Goal: Task Accomplishment & Management: Manage account settings

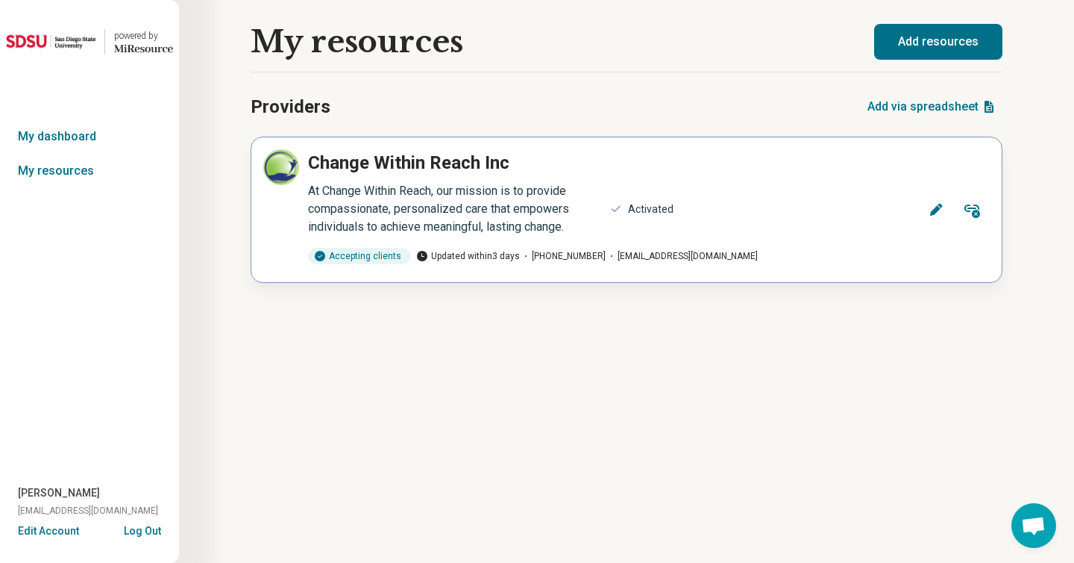
click at [933, 212] on icon at bounding box center [936, 210] width 12 height 12
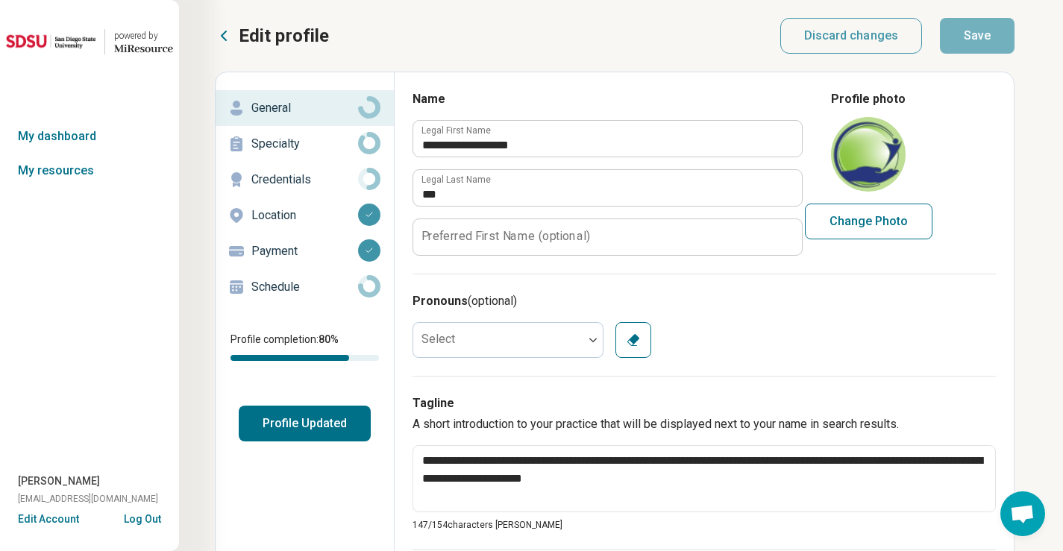
click at [324, 423] on button "Profile Updated" at bounding box center [305, 424] width 132 height 36
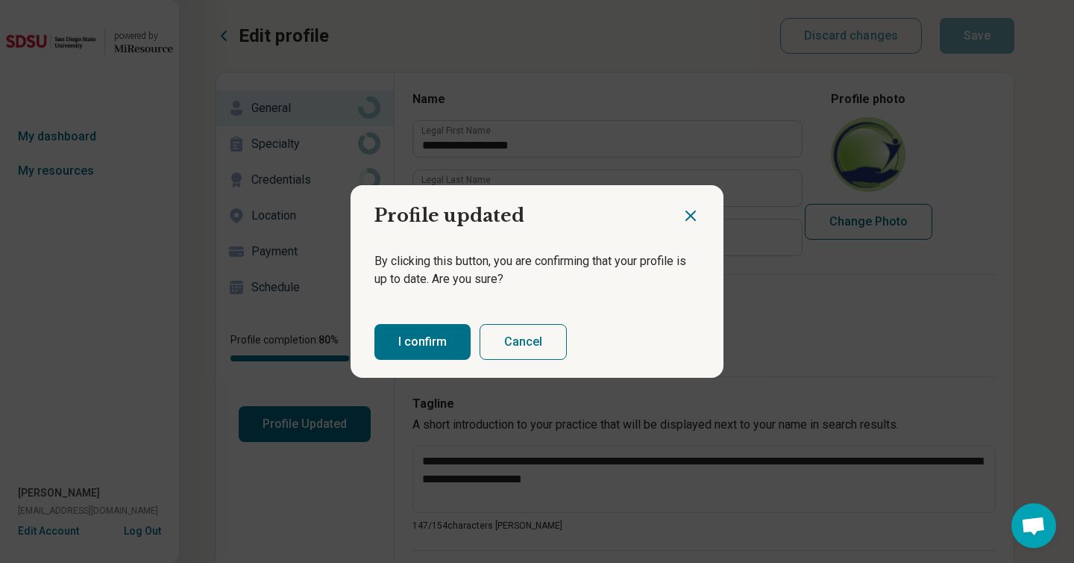
click at [401, 340] on button "I confirm" at bounding box center [423, 342] width 96 height 36
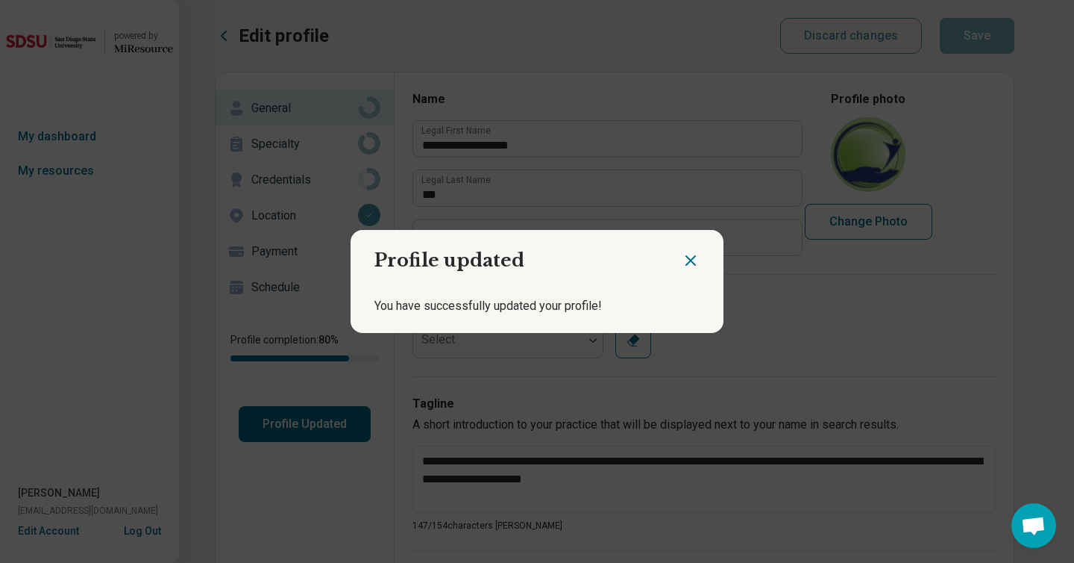
click at [691, 261] on icon "Close dialog" at bounding box center [691, 260] width 18 height 18
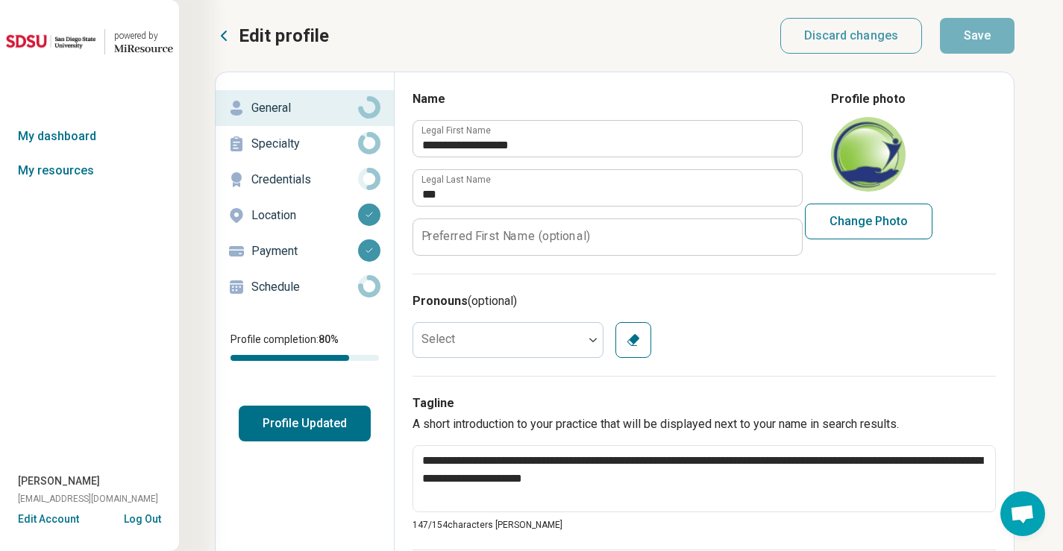
click at [274, 150] on p "Specialty" at bounding box center [304, 144] width 107 height 18
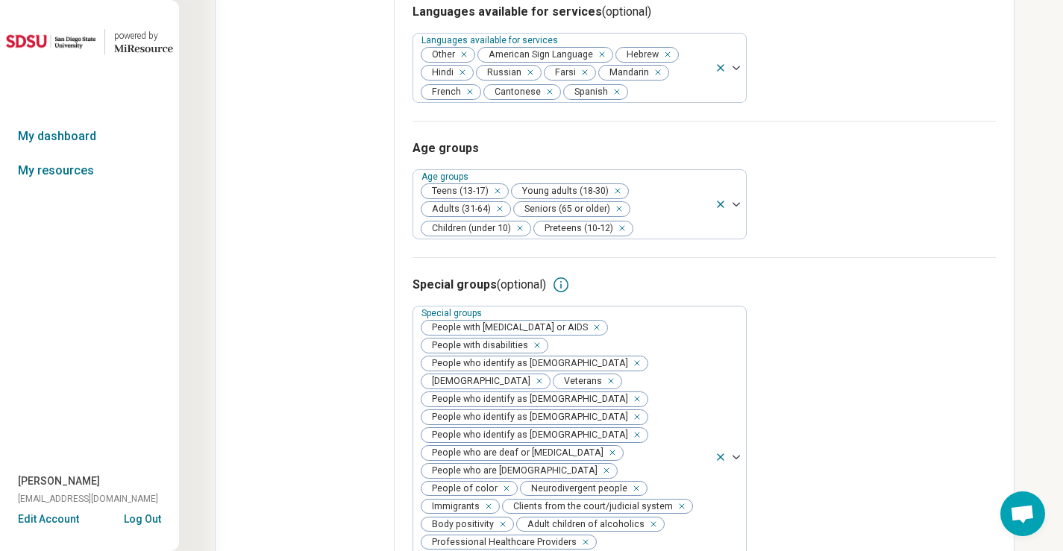
scroll to position [1941, 0]
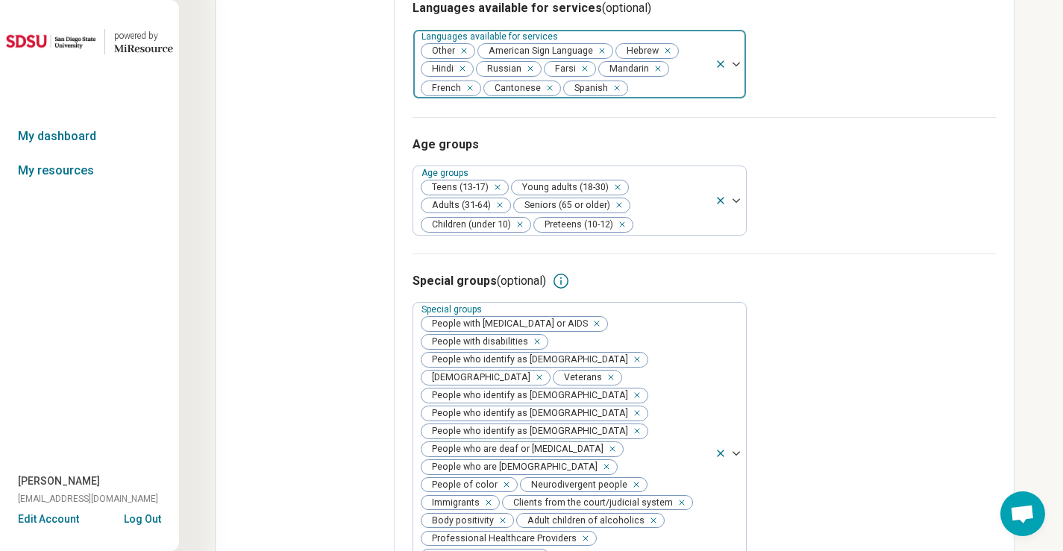
click at [644, 98] on div at bounding box center [669, 88] width 79 height 21
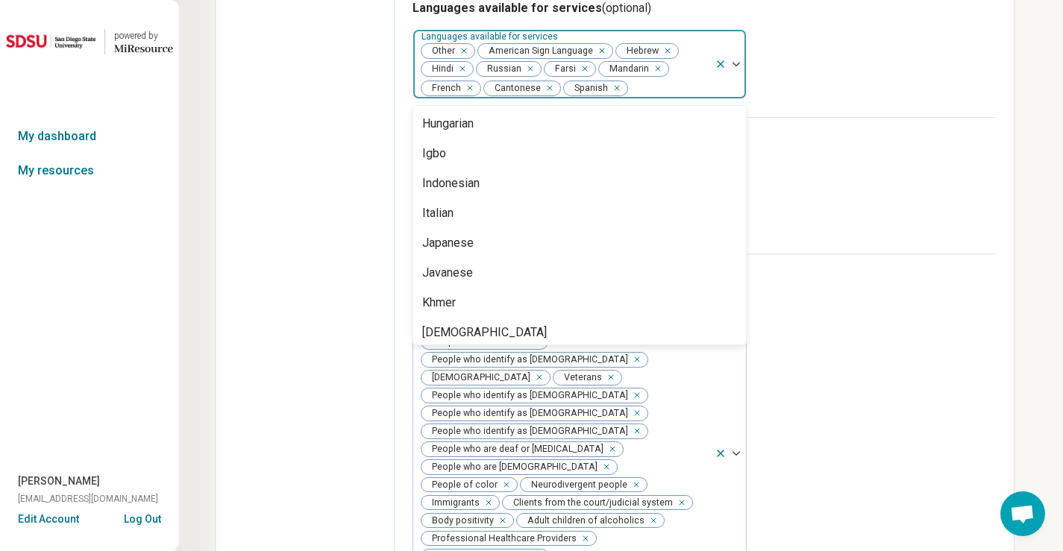
scroll to position [560, 0]
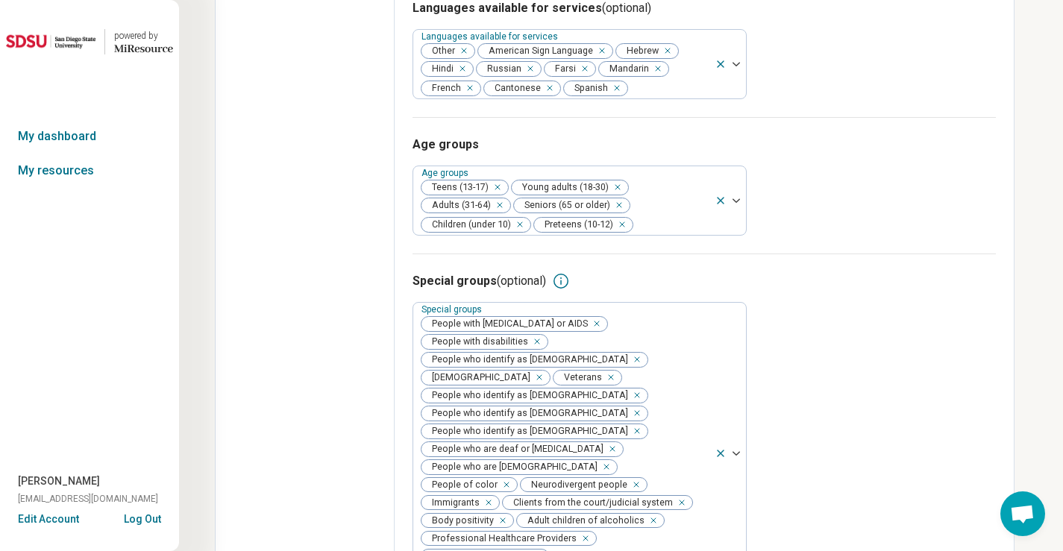
click at [924, 254] on div "Age groups Age groups Teens (13-17) Young adults (18-30) Adults (31-64) Seniors…" at bounding box center [704, 185] width 583 height 137
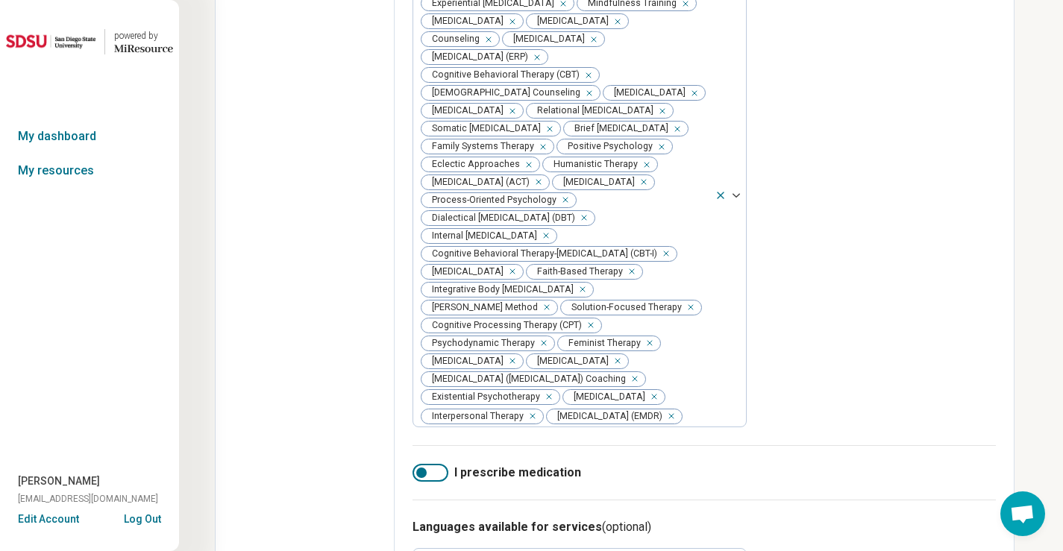
scroll to position [621, 0]
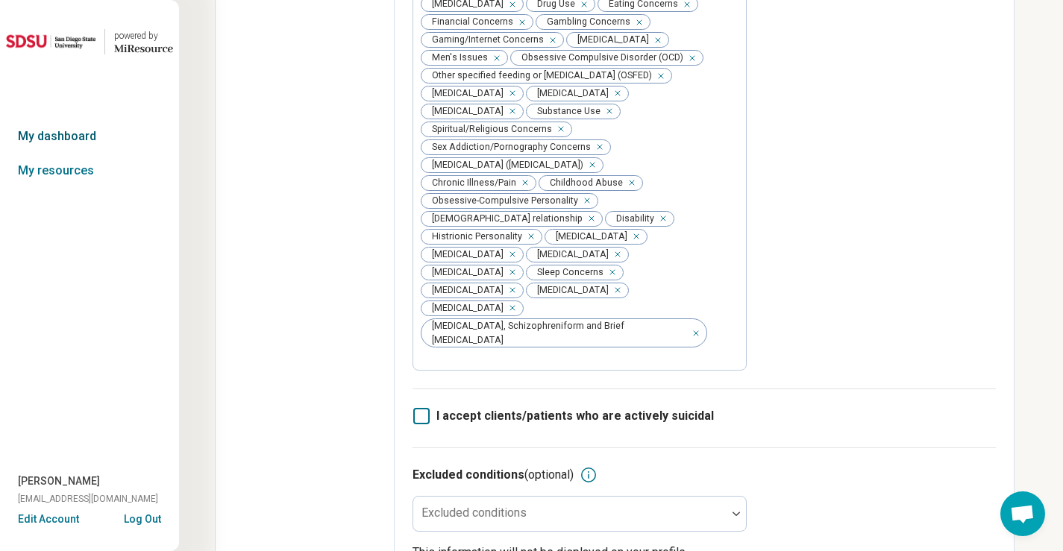
click at [80, 128] on link "My dashboard" at bounding box center [89, 136] width 179 height 34
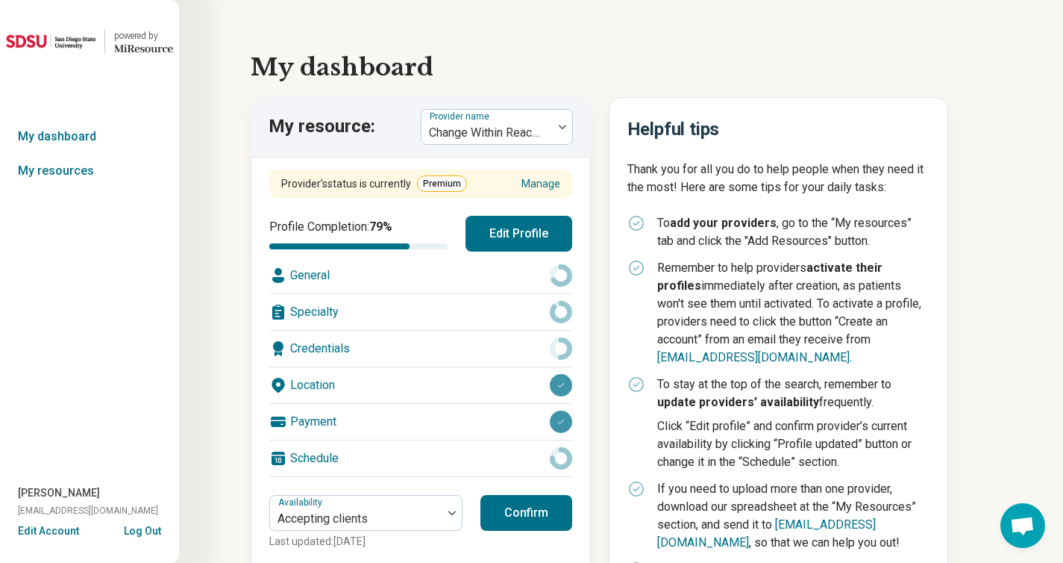
click at [496, 183] on div "Provider’s status is currently Premium Manage" at bounding box center [420, 183] width 303 height 28
click at [553, 182] on link "Manage" at bounding box center [541, 184] width 39 height 16
